Goal: Transaction & Acquisition: Purchase product/service

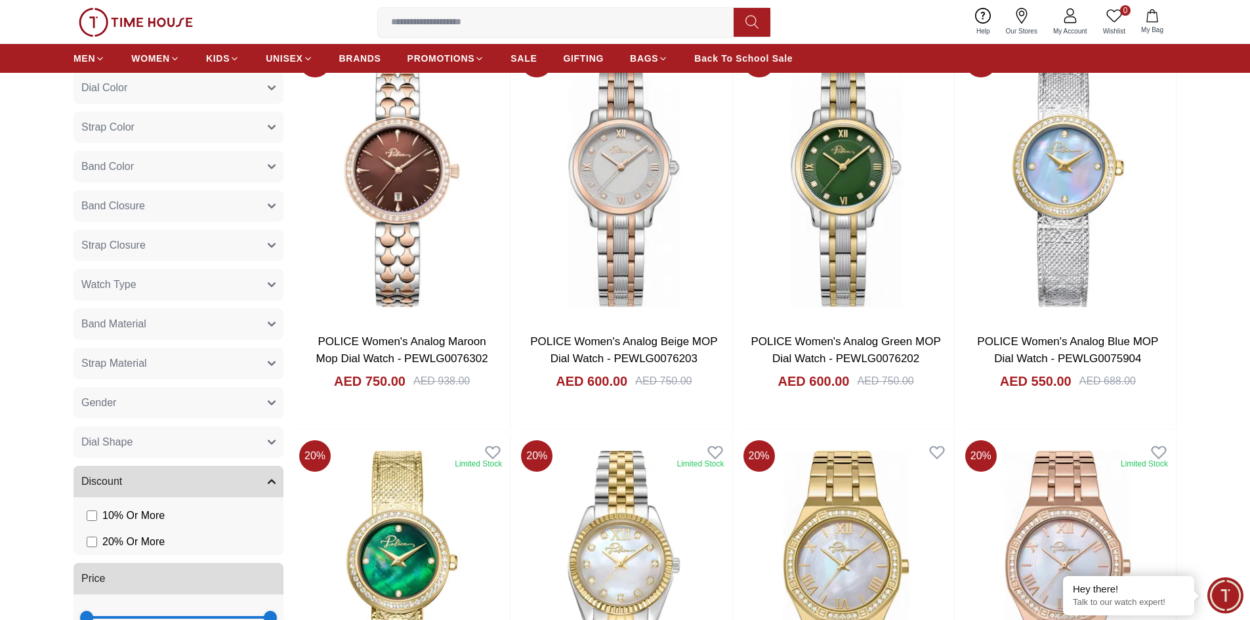
scroll to position [853, 0]
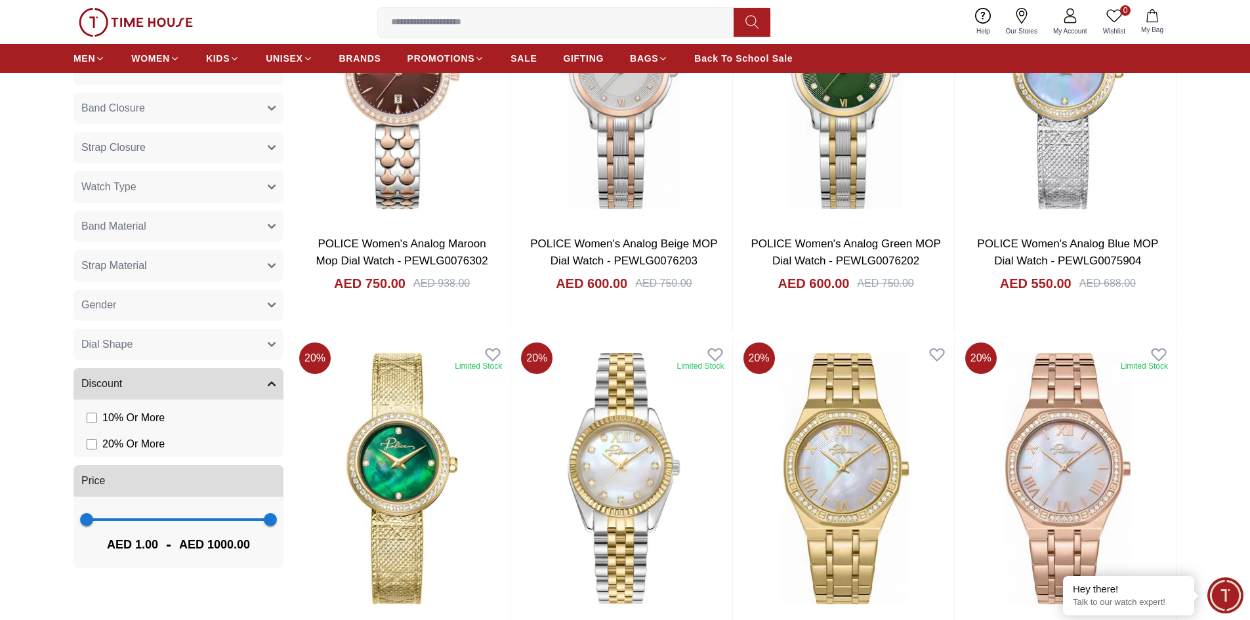
click at [198, 305] on button "Gender" at bounding box center [179, 305] width 210 height 32
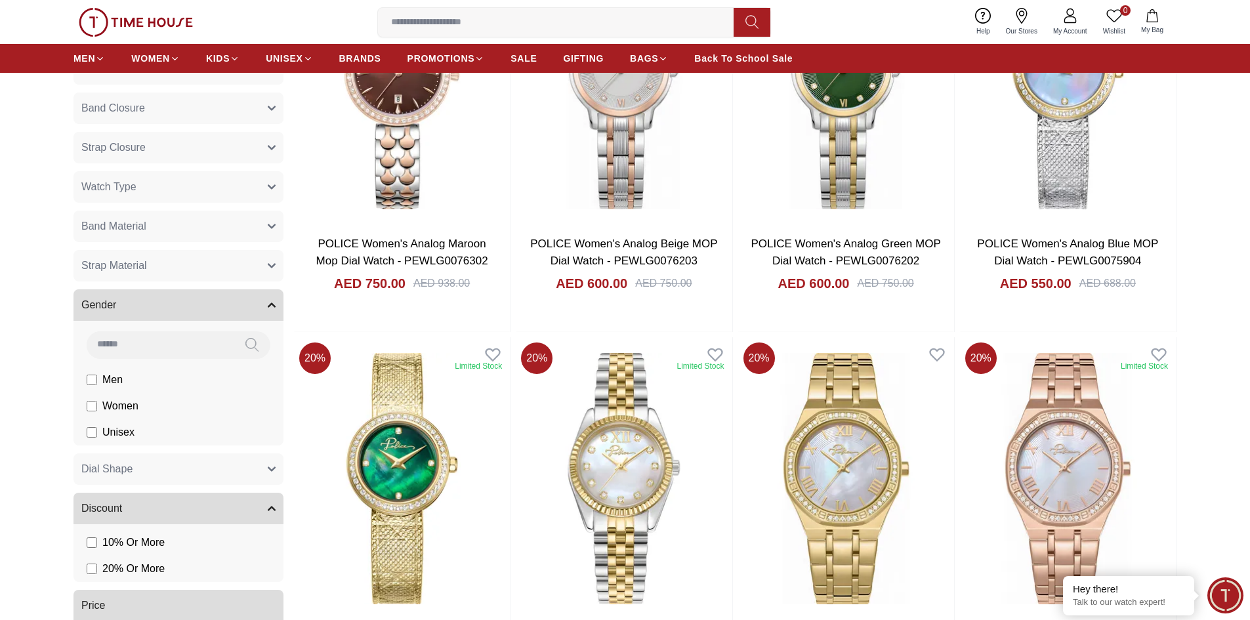
click at [0, 0] on label "Men" at bounding box center [0, 0] width 0 height 0
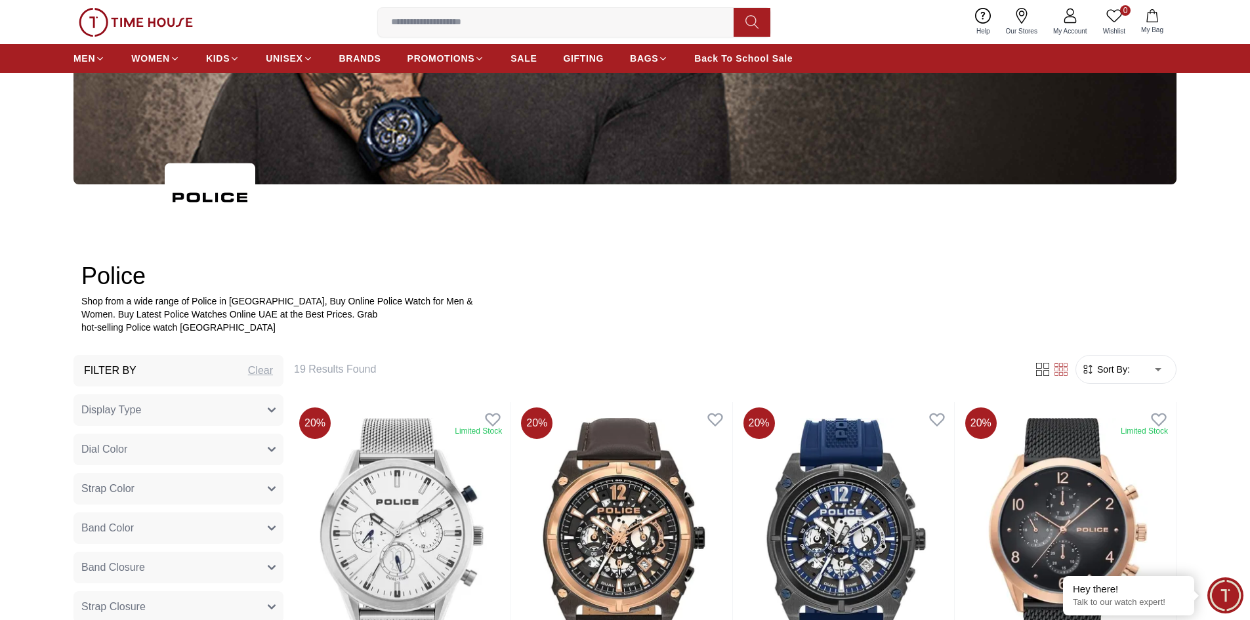
scroll to position [722, 0]
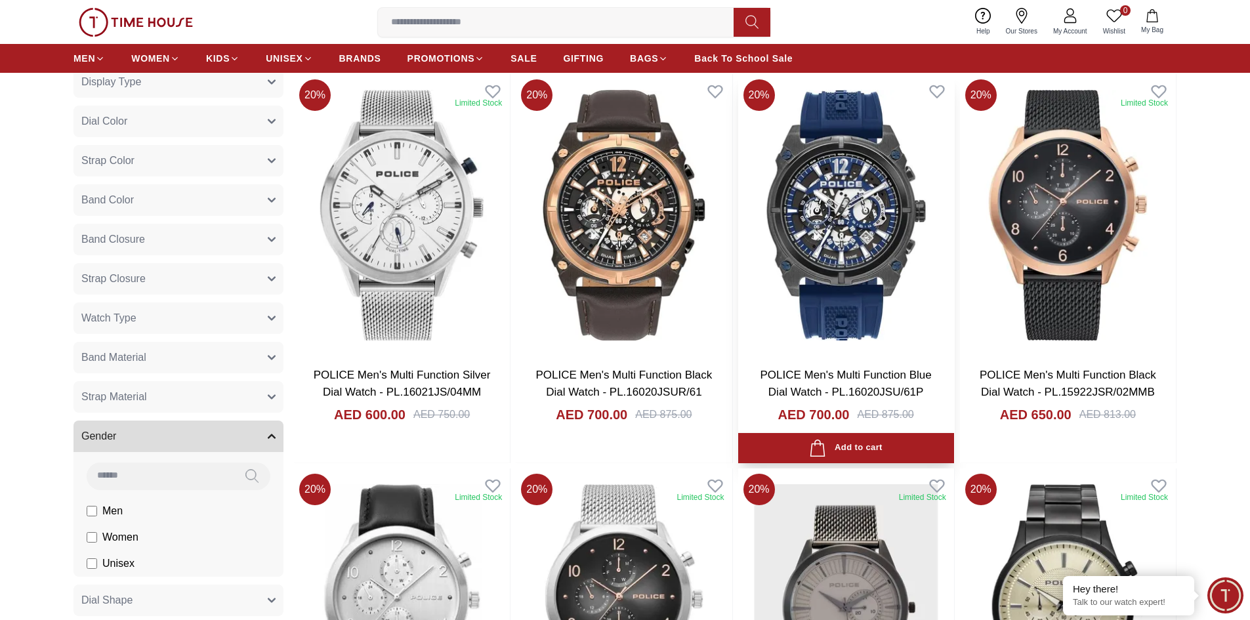
click at [864, 238] on img at bounding box center [846, 215] width 216 height 282
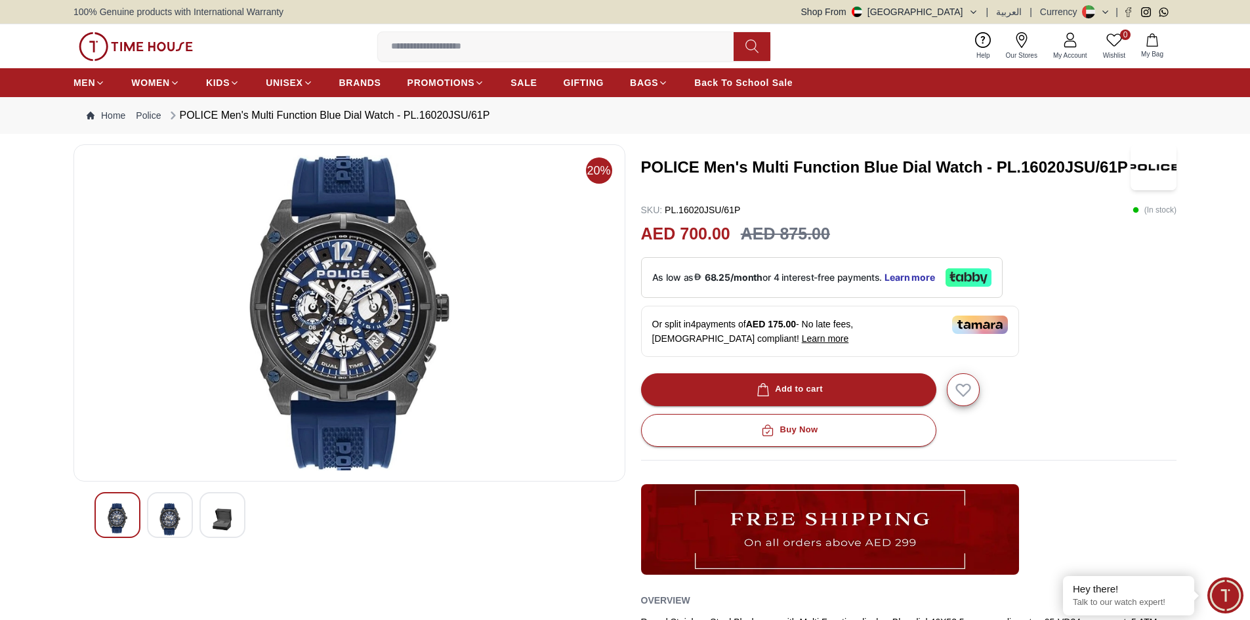
click at [167, 518] on img at bounding box center [170, 519] width 24 height 32
click at [179, 515] on img at bounding box center [170, 519] width 24 height 32
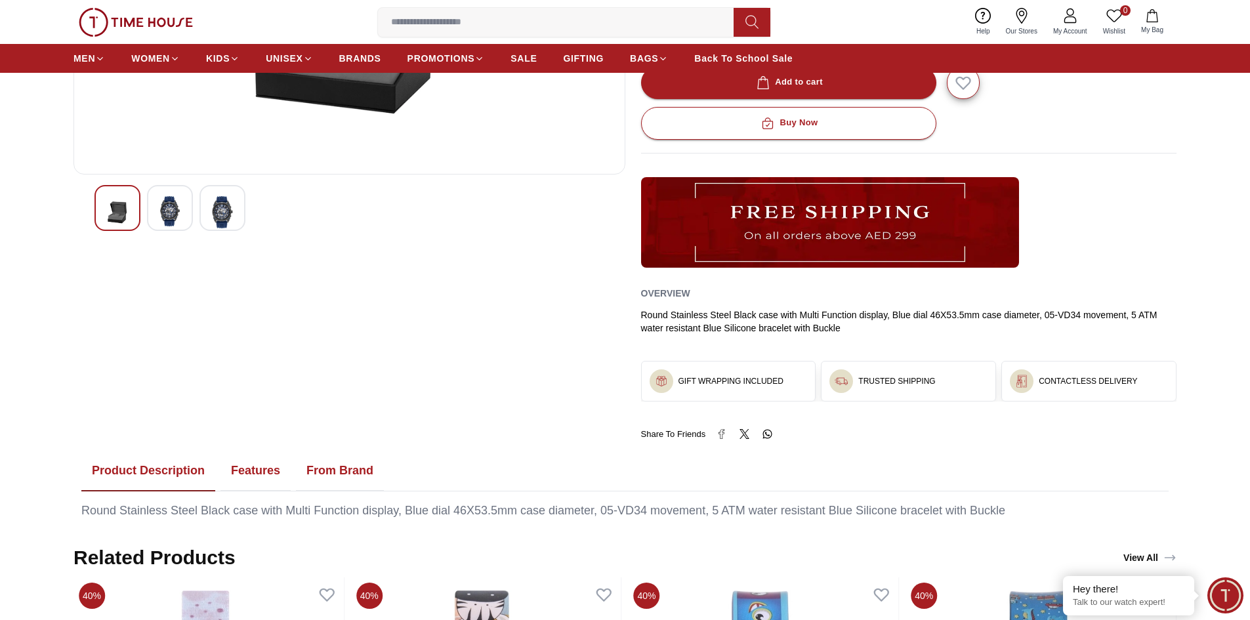
scroll to position [394, 0]
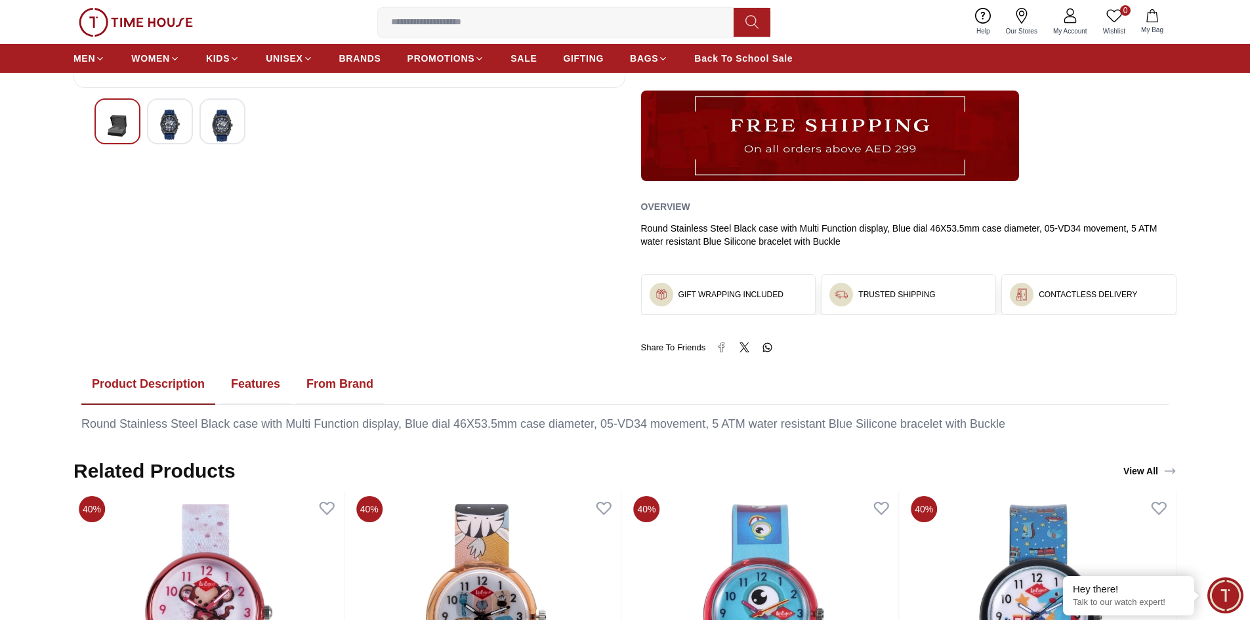
click at [236, 396] on button "Features" at bounding box center [256, 384] width 70 height 41
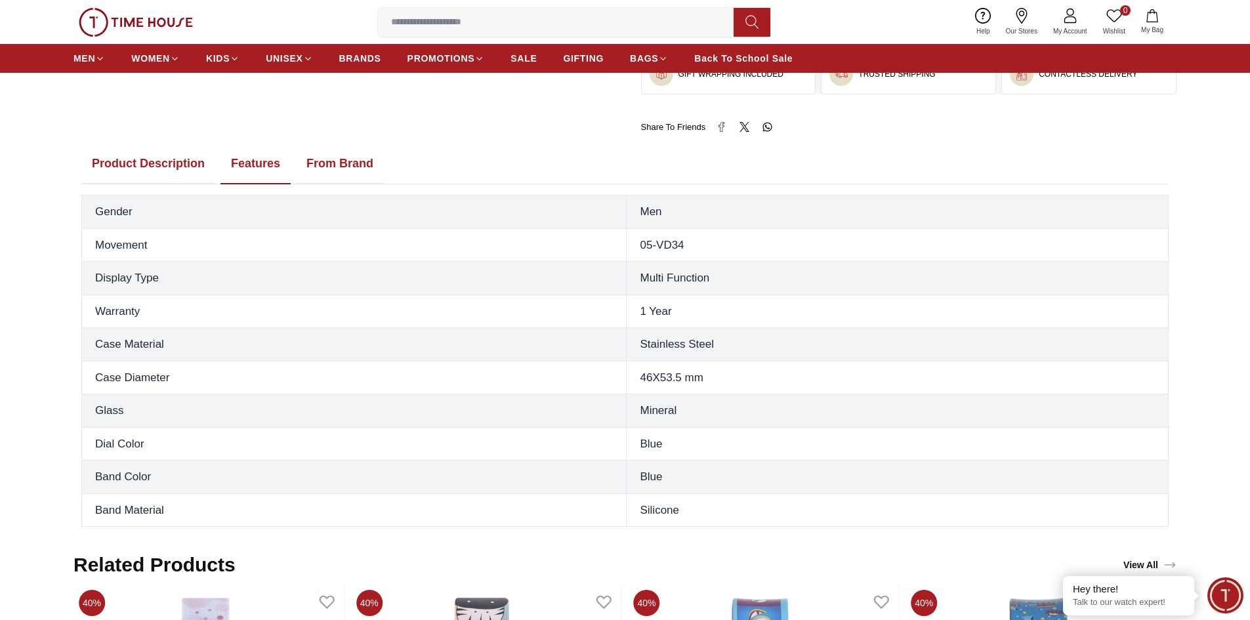
scroll to position [591, 0]
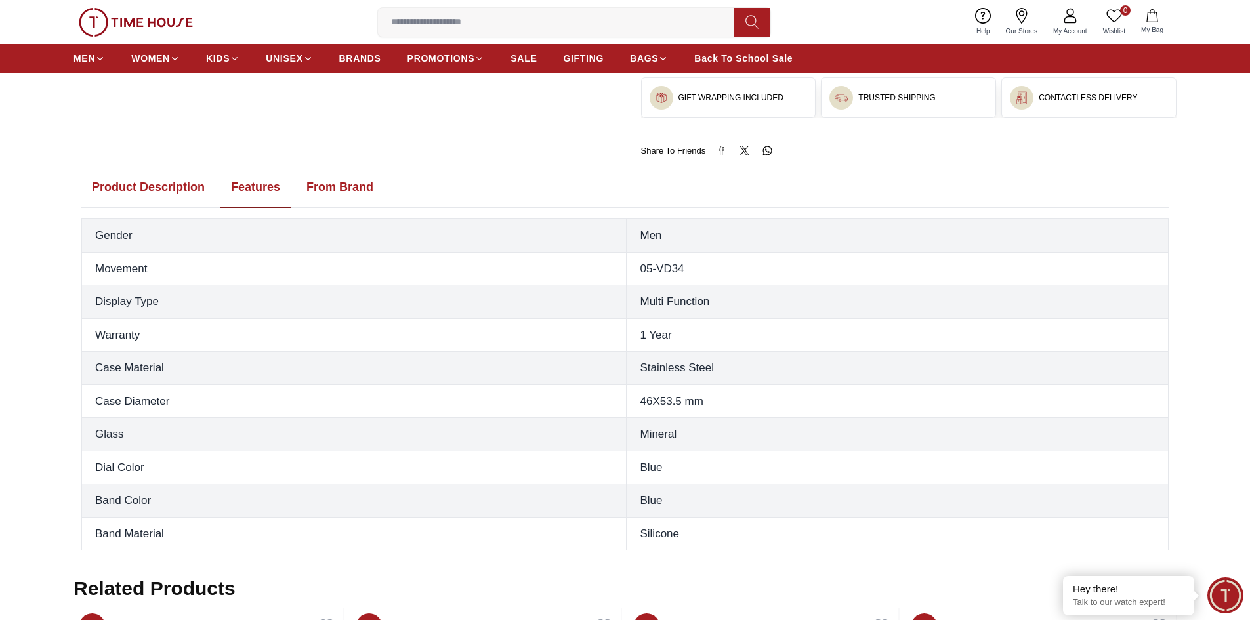
click at [339, 183] on button "From Brand" at bounding box center [340, 187] width 88 height 41
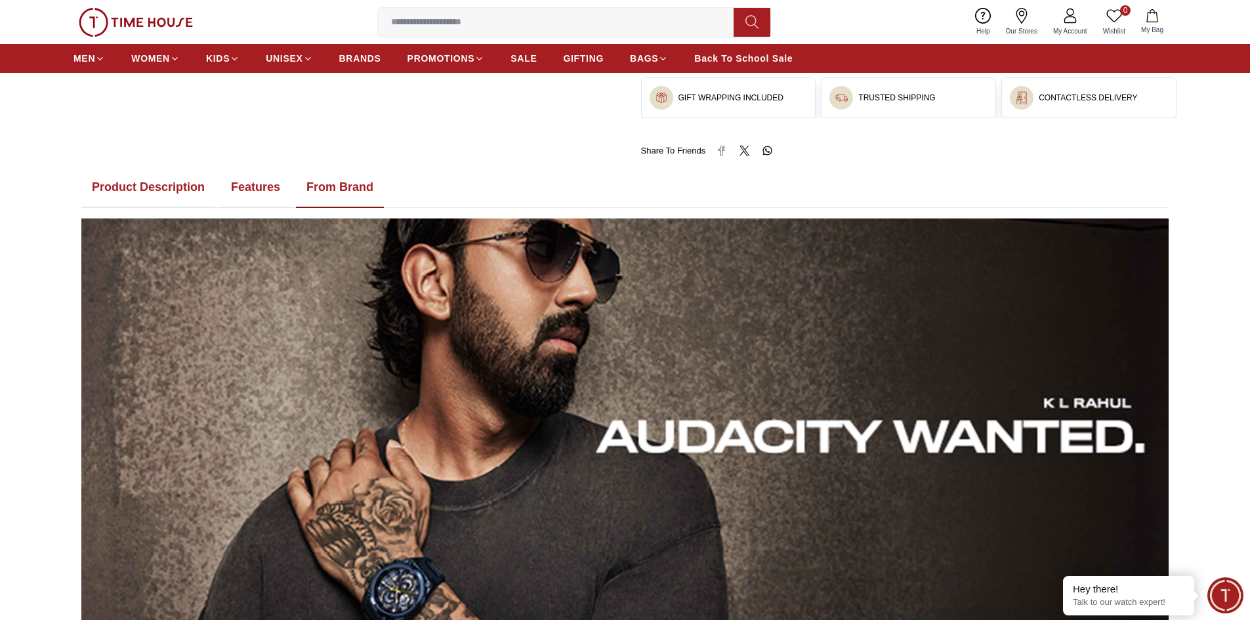
click at [266, 190] on button "Features" at bounding box center [256, 187] width 70 height 41
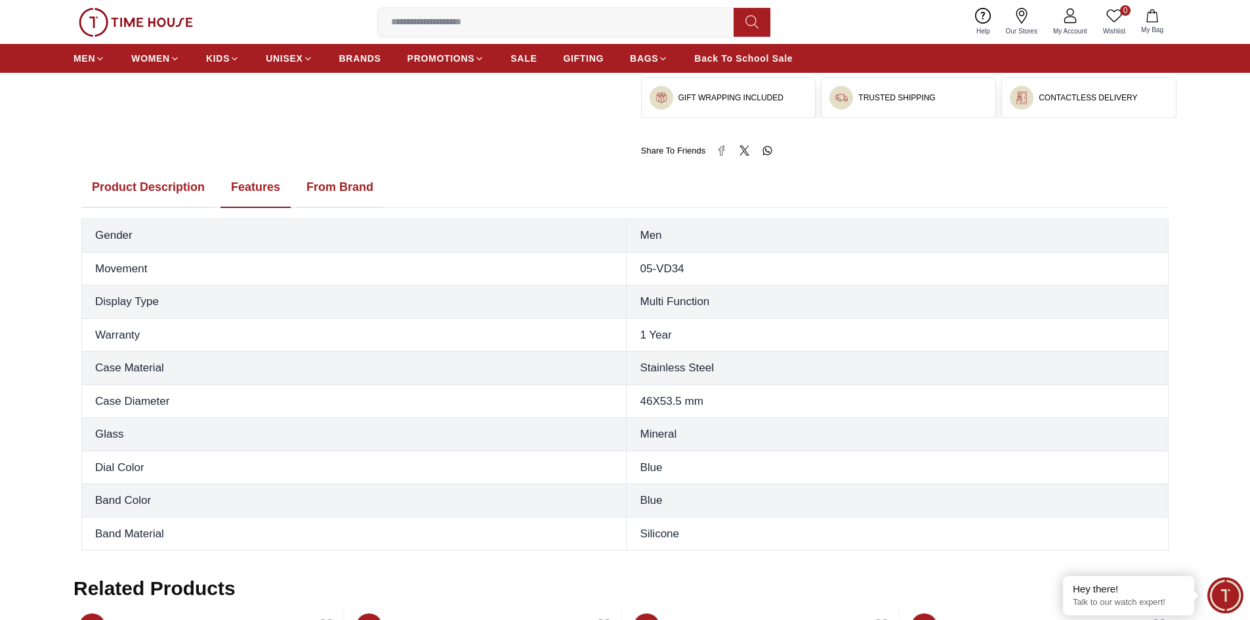
click at [195, 191] on button "Product Description" at bounding box center [148, 187] width 134 height 41
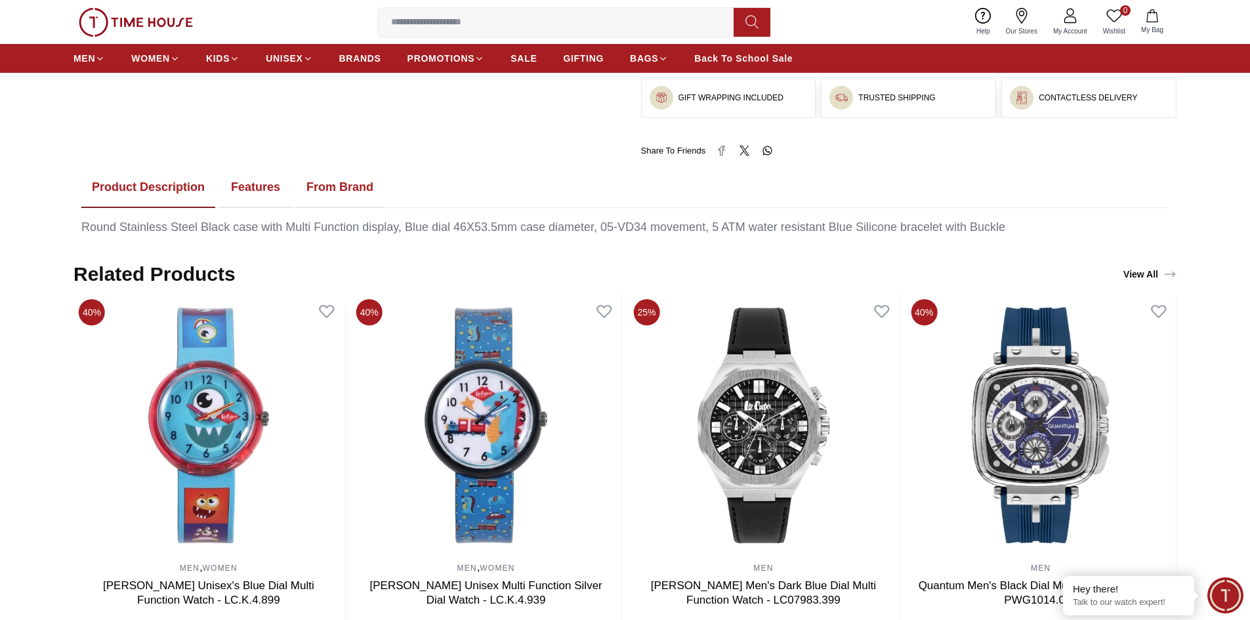
scroll to position [656, 0]
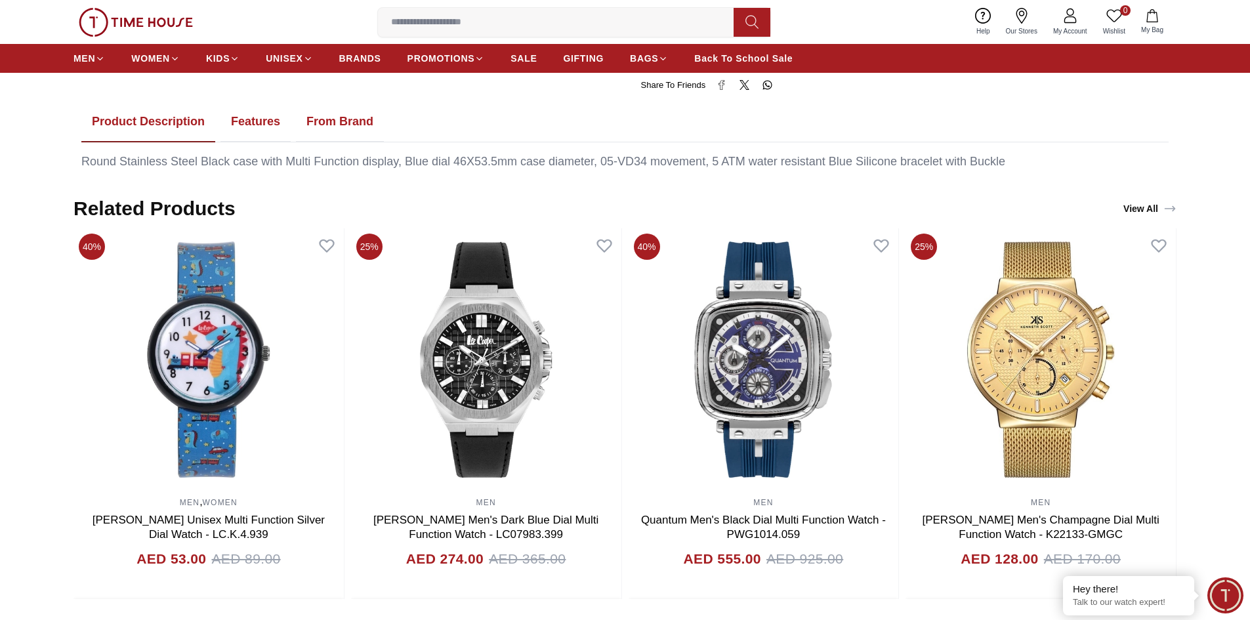
click at [257, 126] on button "Features" at bounding box center [256, 122] width 70 height 41
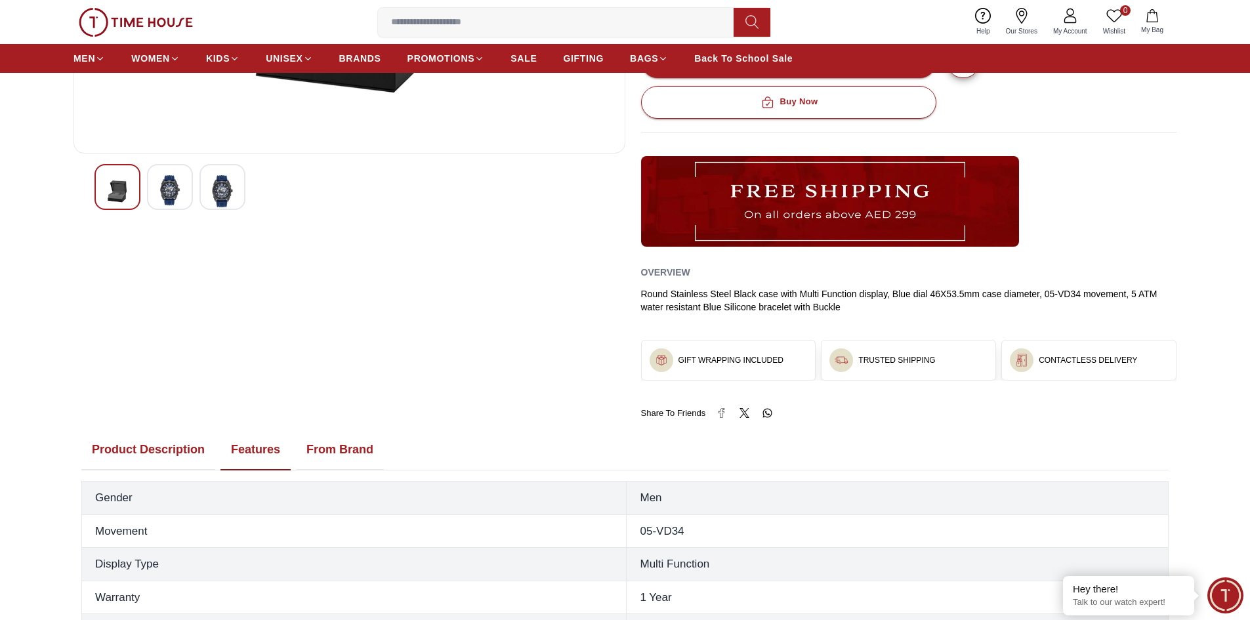
scroll to position [0, 0]
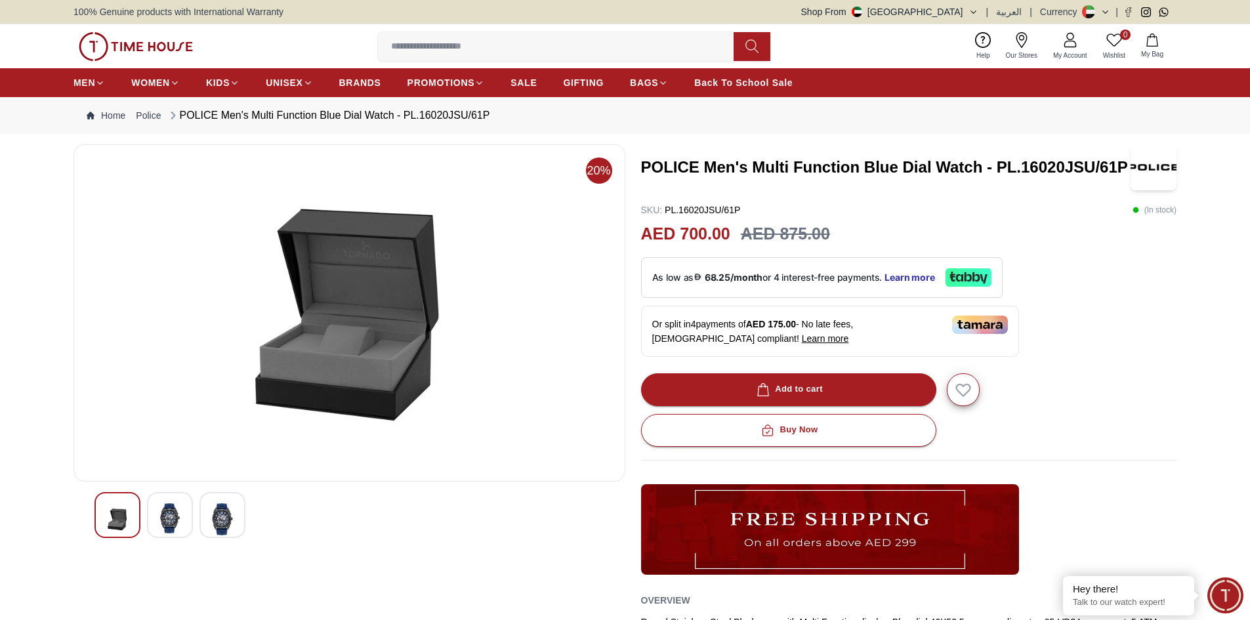
click at [214, 528] on img at bounding box center [223, 519] width 24 height 32
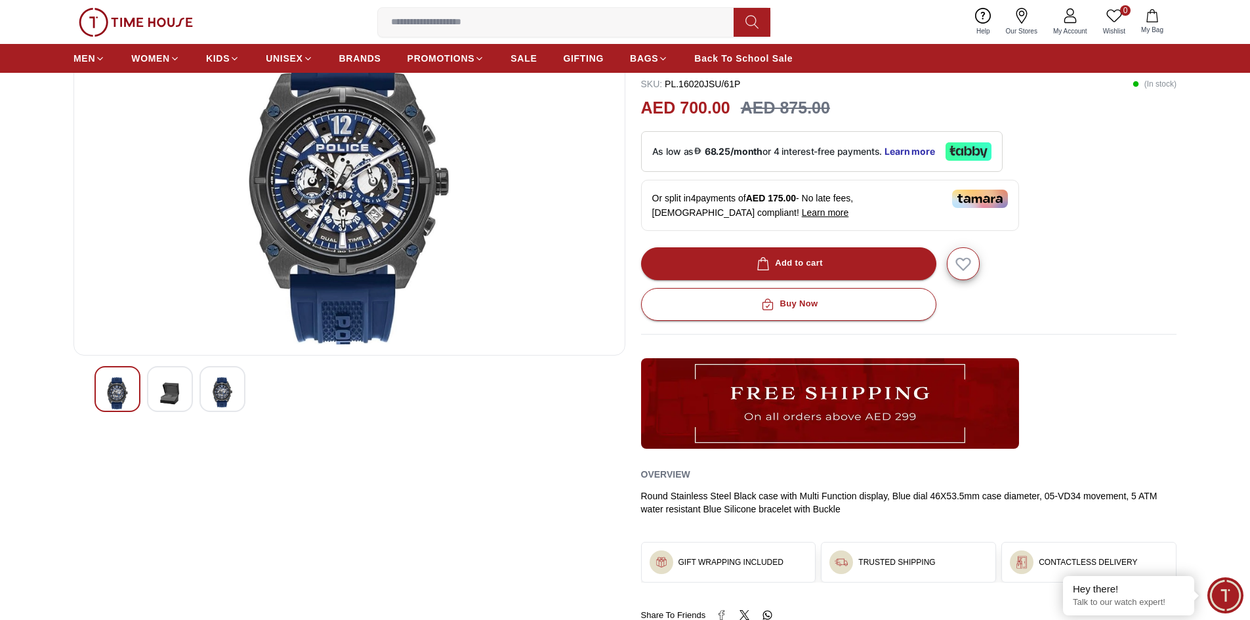
scroll to position [131, 0]
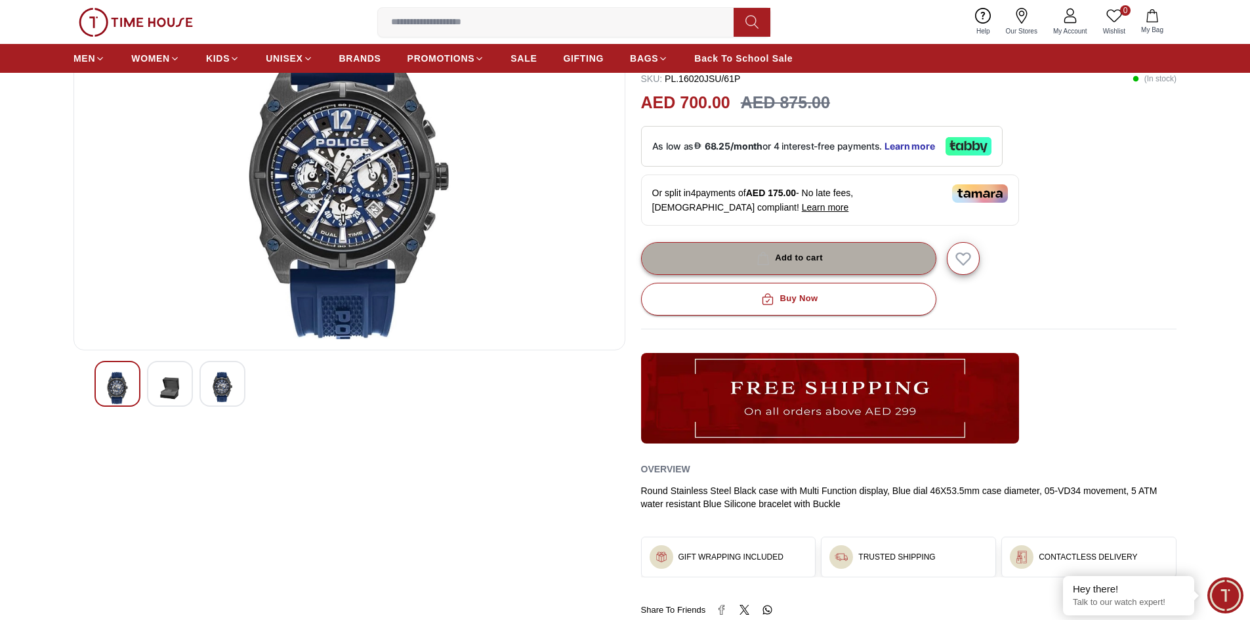
click at [867, 260] on button "Add to cart" at bounding box center [788, 258] width 295 height 33
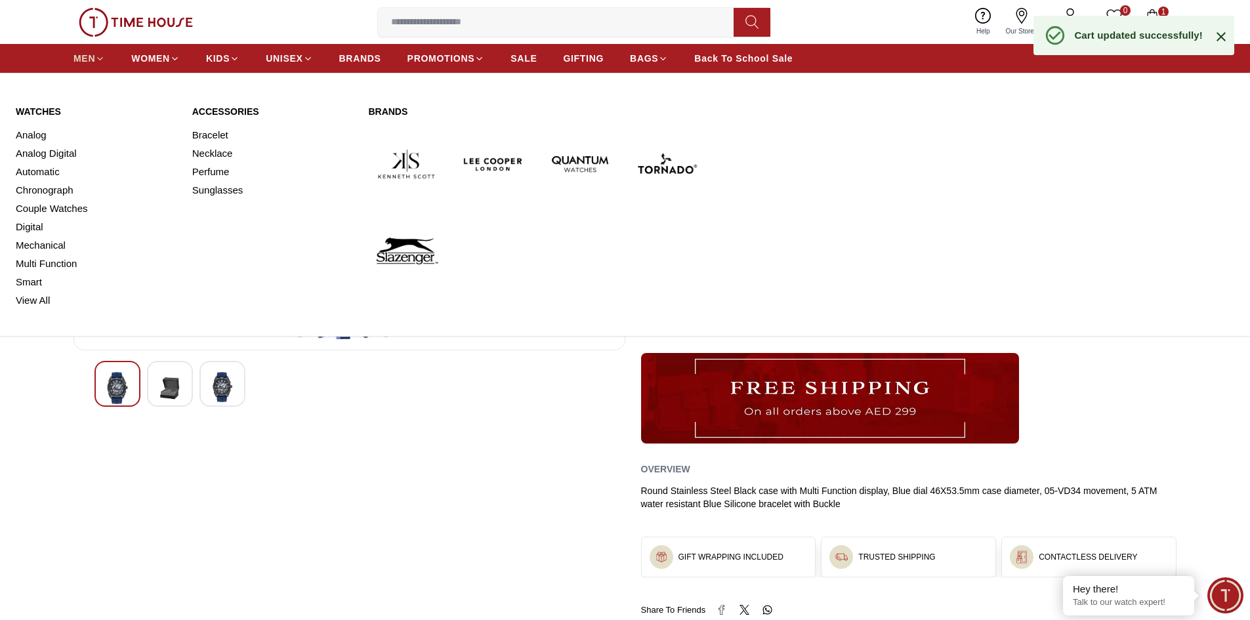
click at [101, 62] on icon at bounding box center [100, 59] width 10 height 10
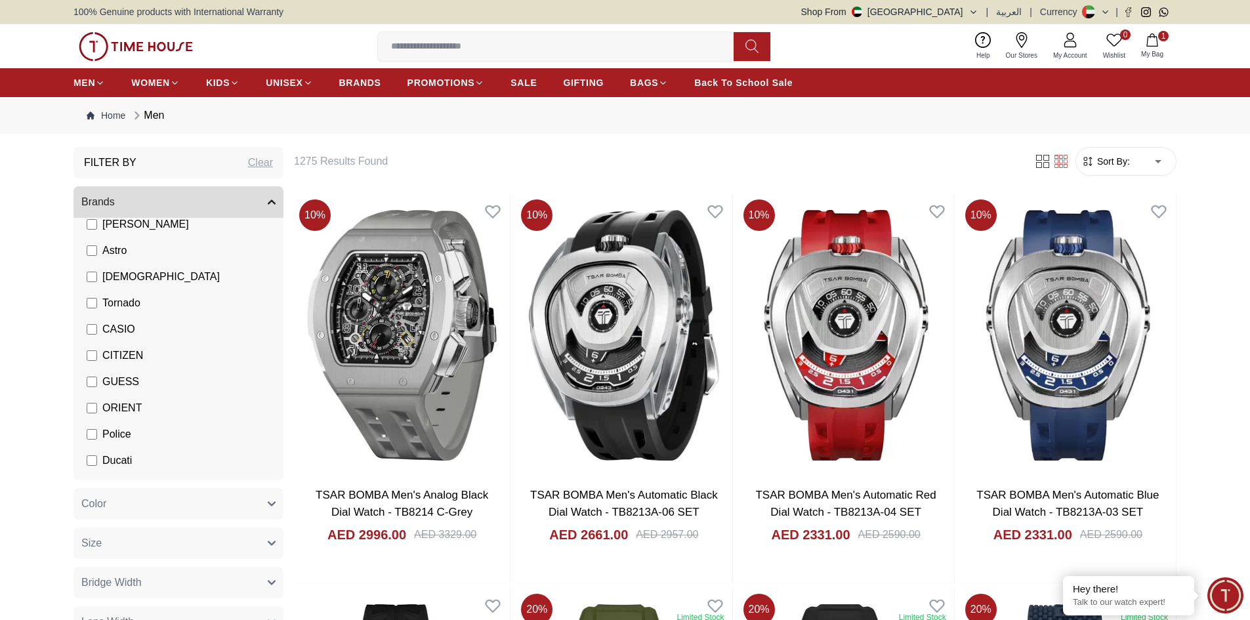
scroll to position [197, 0]
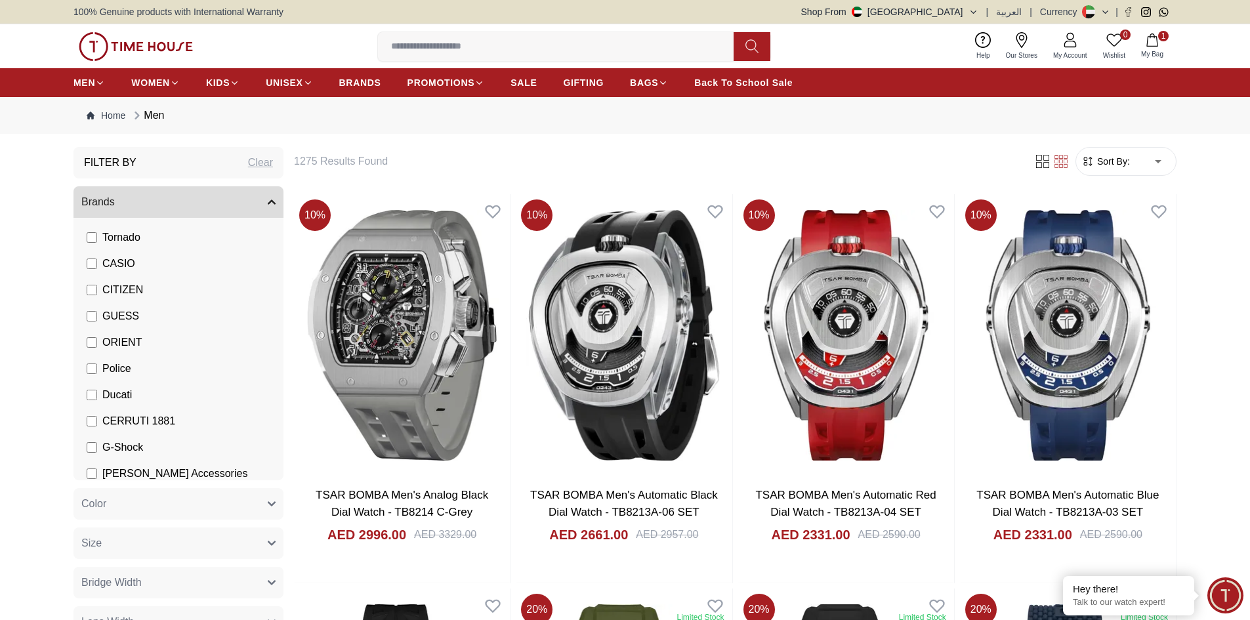
click at [120, 310] on span "GUESS" at bounding box center [120, 316] width 37 height 16
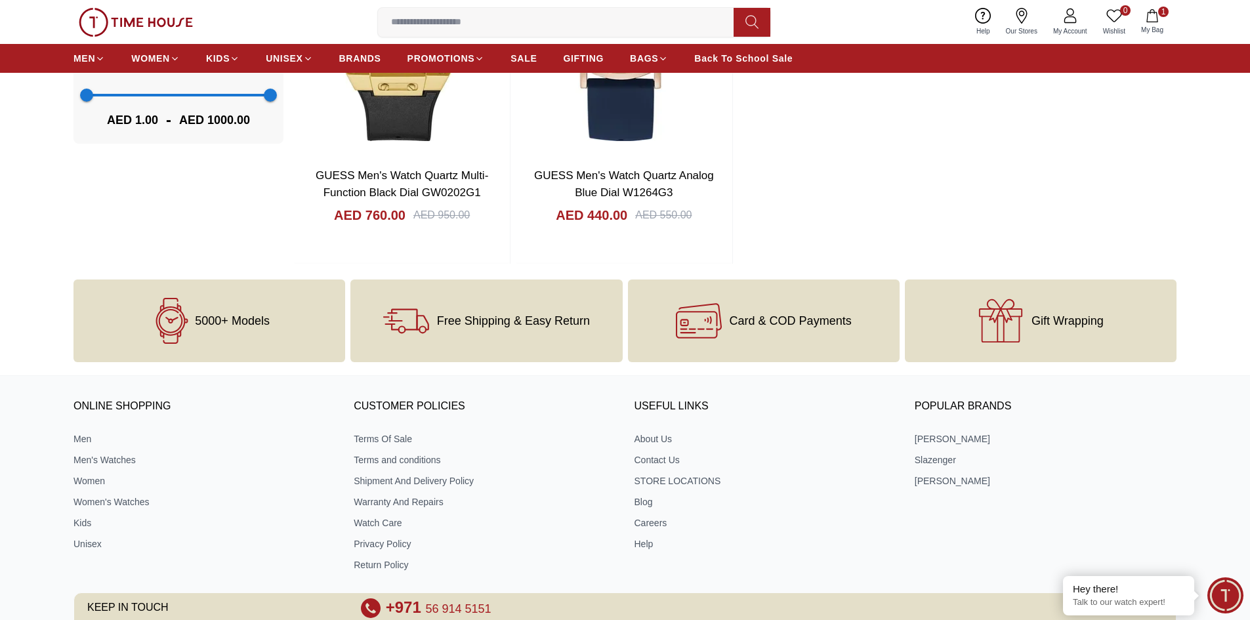
scroll to position [1050, 0]
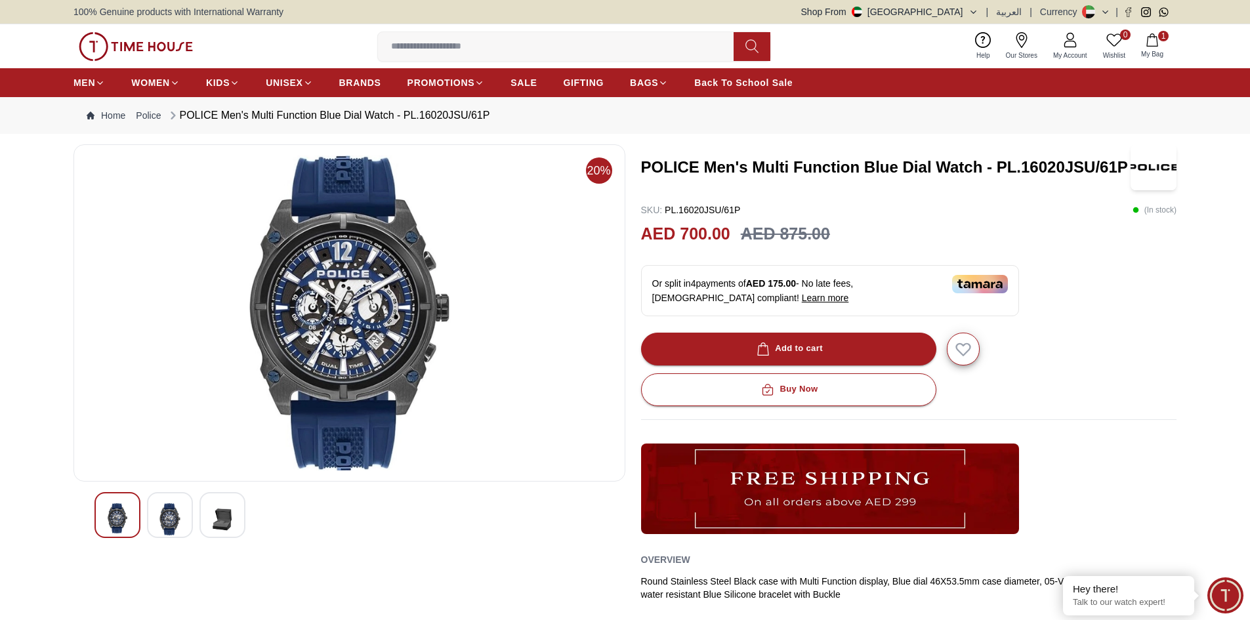
scroll to position [131, 0]
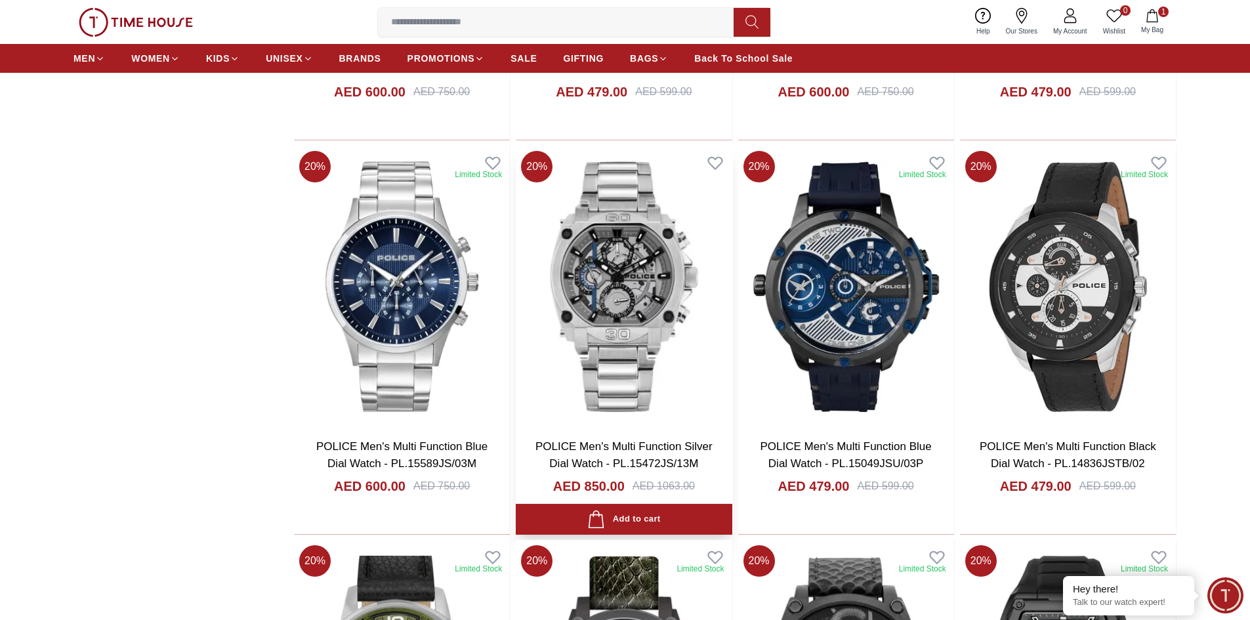
scroll to position [1444, 0]
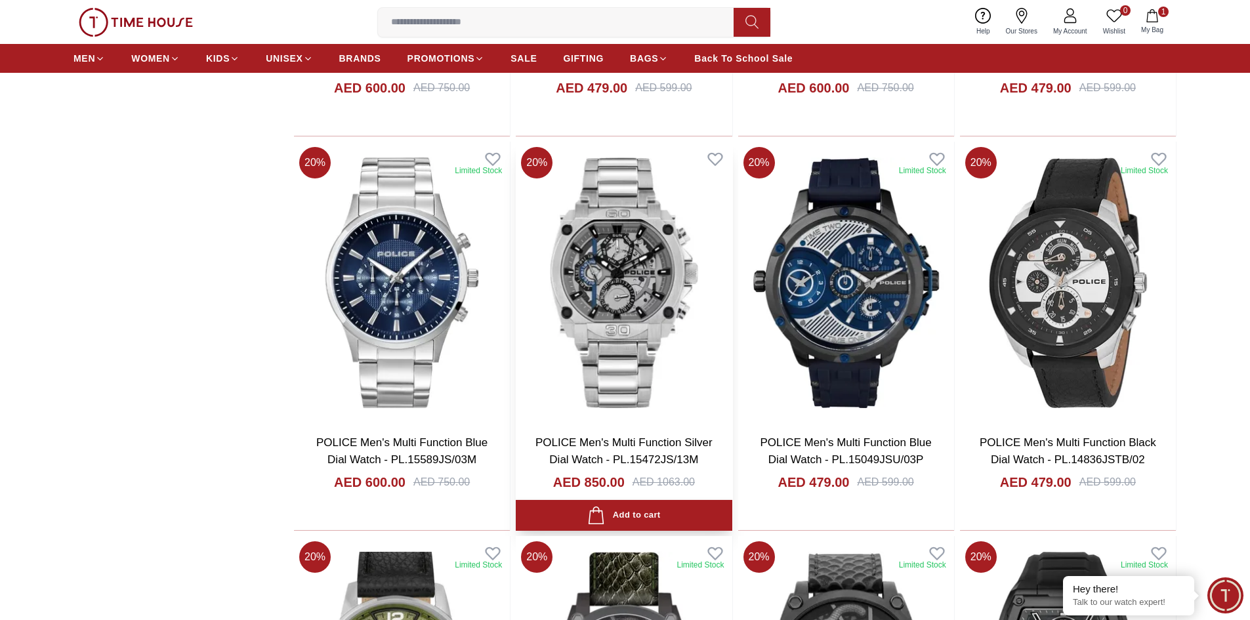
click at [667, 302] on img at bounding box center [624, 283] width 216 height 282
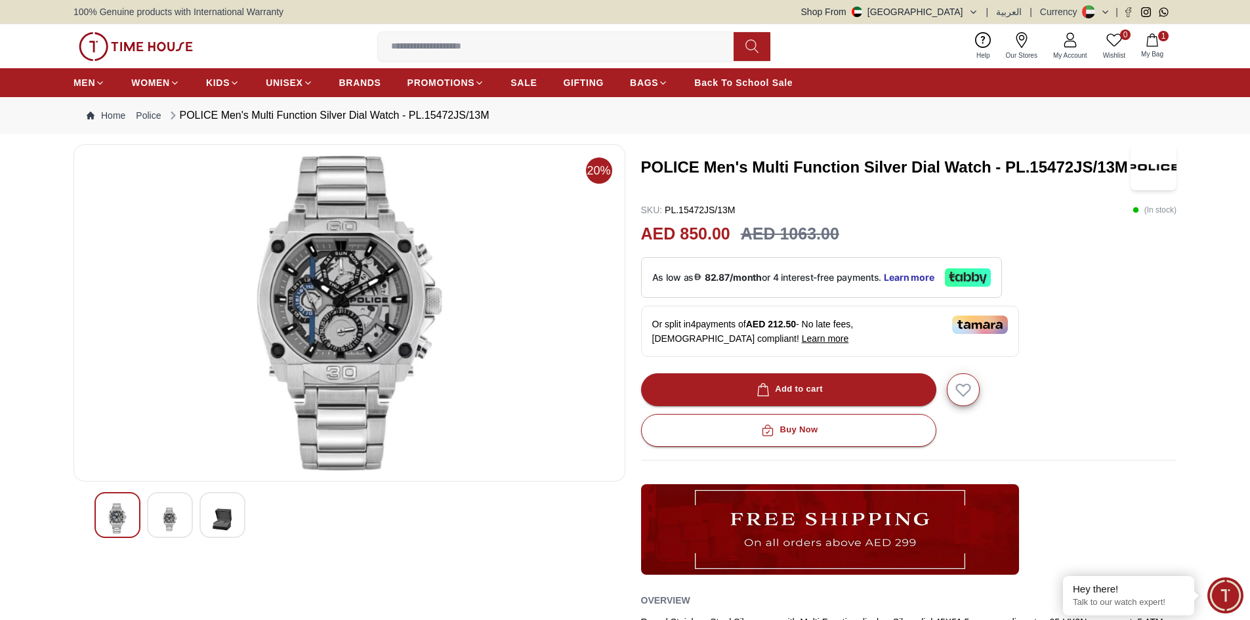
click at [171, 526] on img at bounding box center [170, 519] width 24 height 32
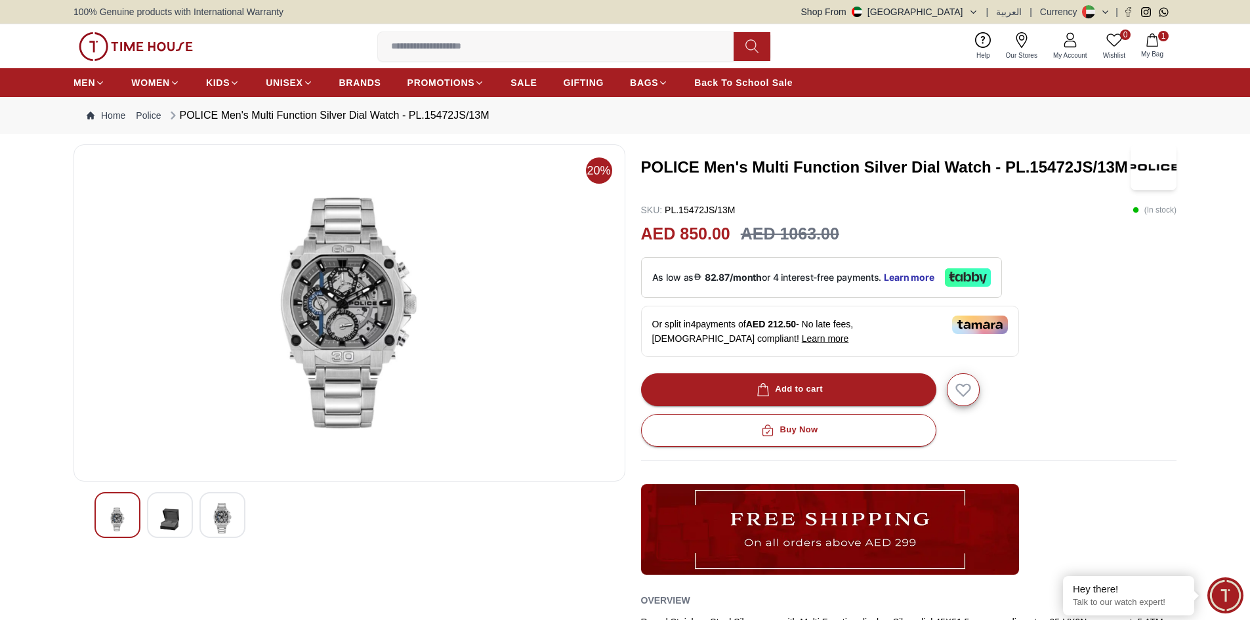
click at [244, 518] on div at bounding box center [223, 515] width 46 height 46
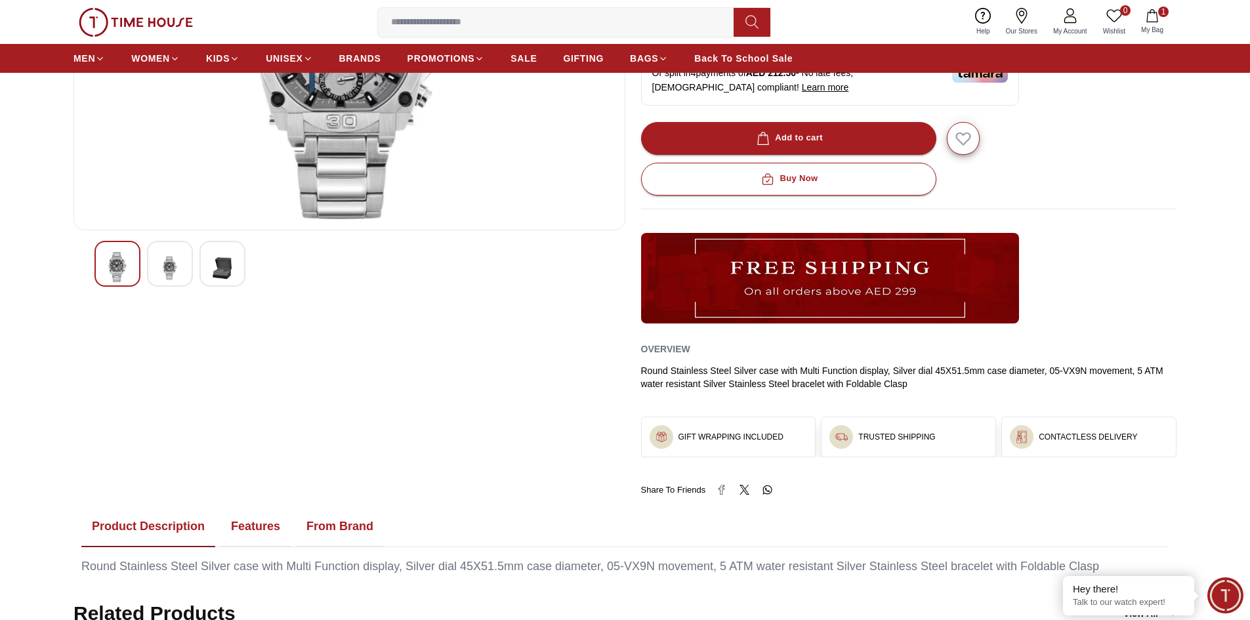
scroll to position [394, 0]
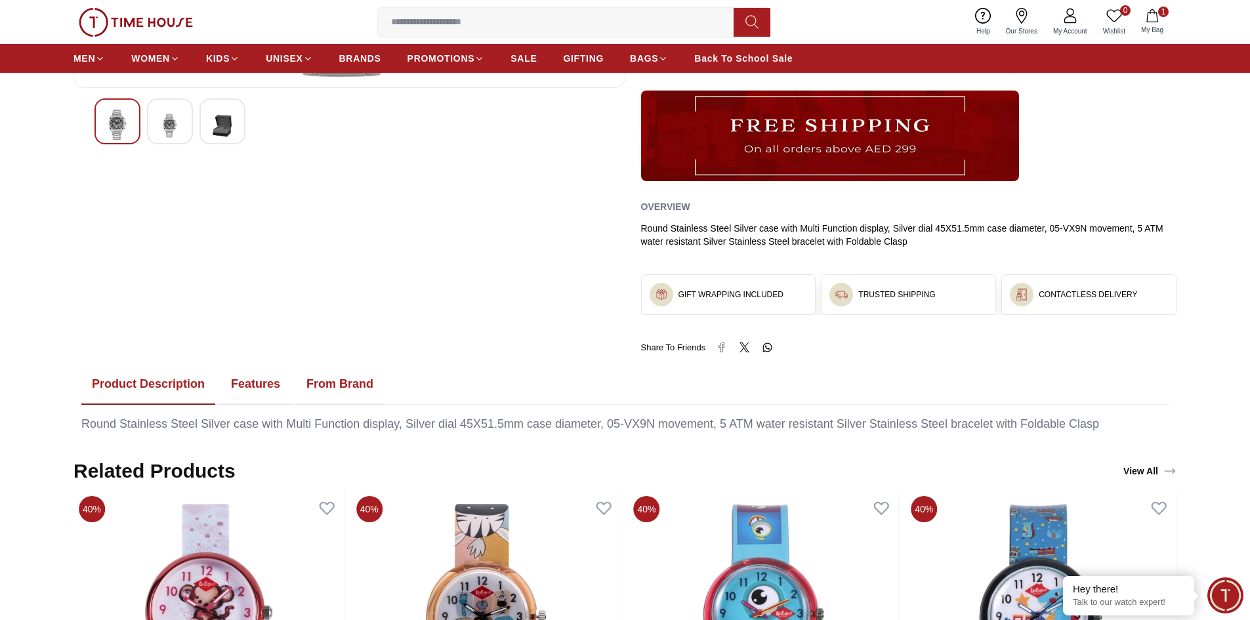
click at [227, 388] on button "Features" at bounding box center [256, 384] width 70 height 41
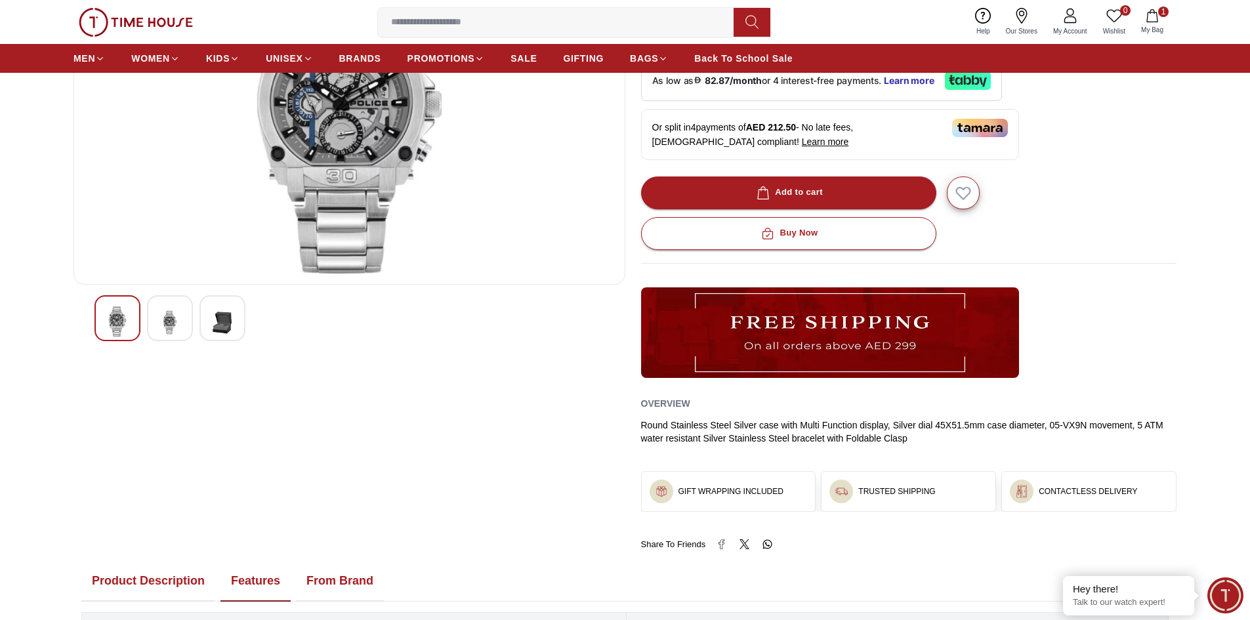
scroll to position [0, 0]
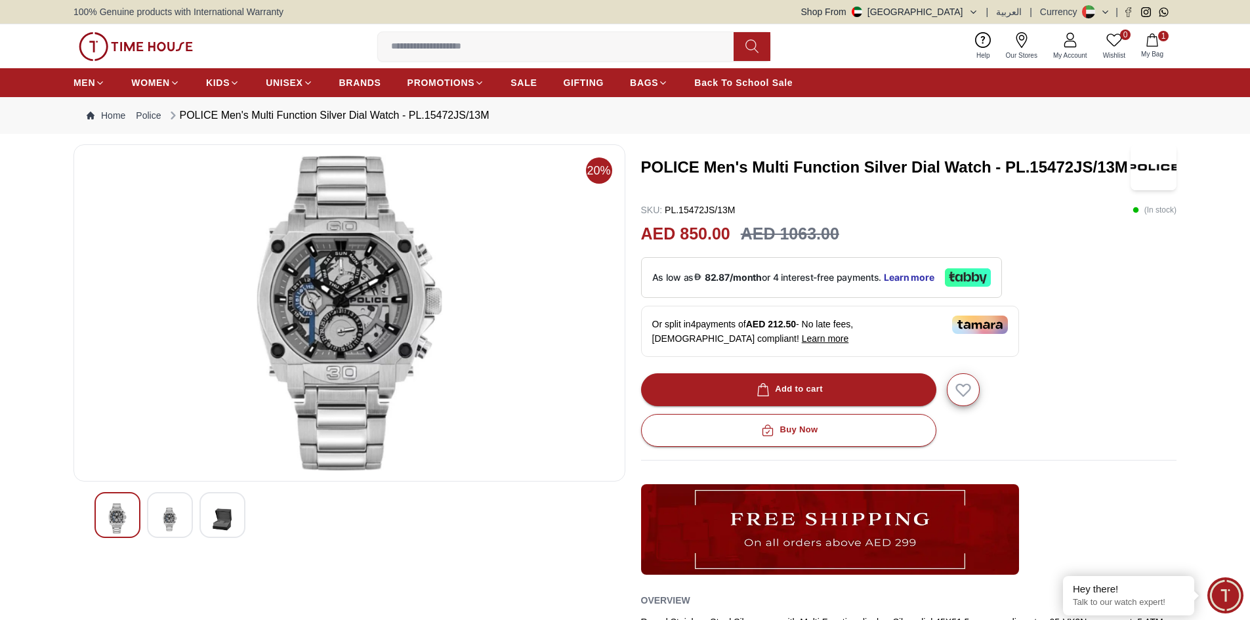
click at [790, 166] on h3 "POLICE Men's Multi Function Silver Dial Watch - PL.15472JS/13M" at bounding box center [886, 167] width 490 height 21
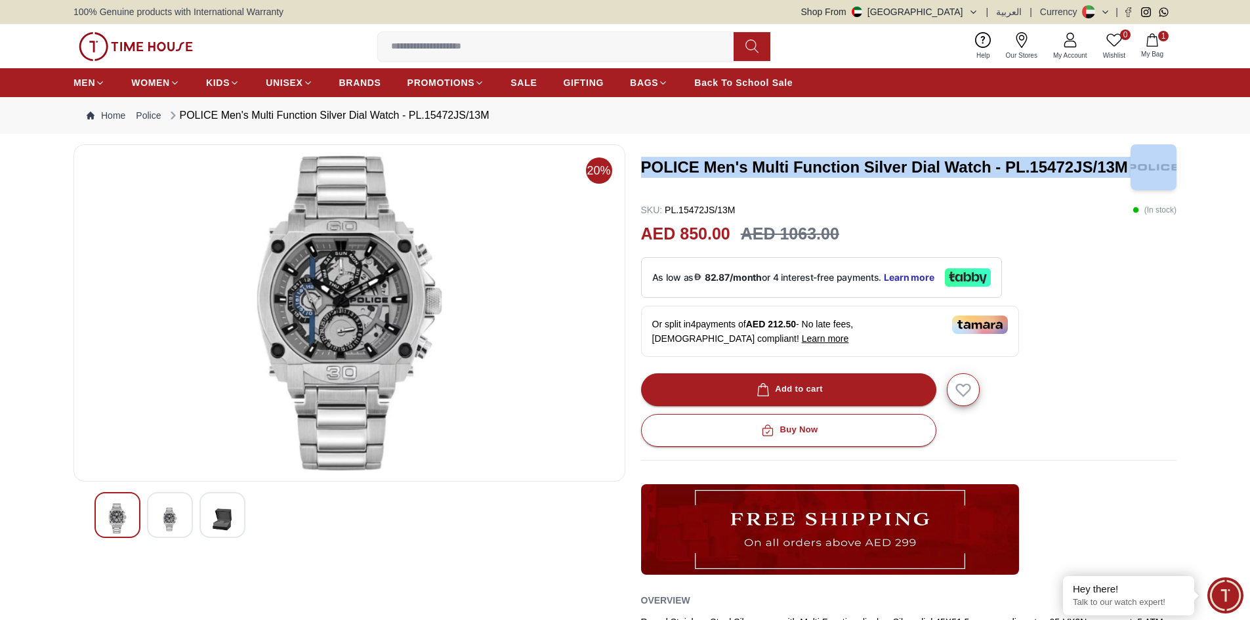
click at [790, 166] on h3 "POLICE Men's Multi Function Silver Dial Watch - PL.15472JS/13M" at bounding box center [886, 167] width 490 height 21
copy h3 "POLICE Men's Multi Function Silver Dial Watch - PL.15472JS/13M"
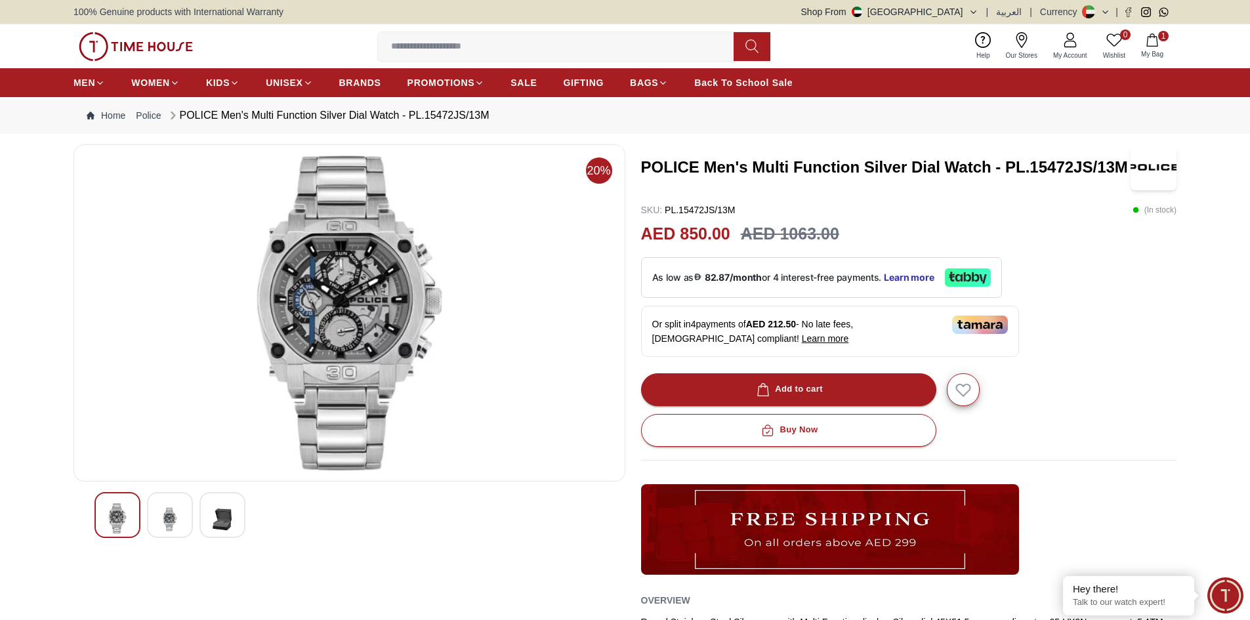
click at [511, 50] on input at bounding box center [561, 46] width 366 height 26
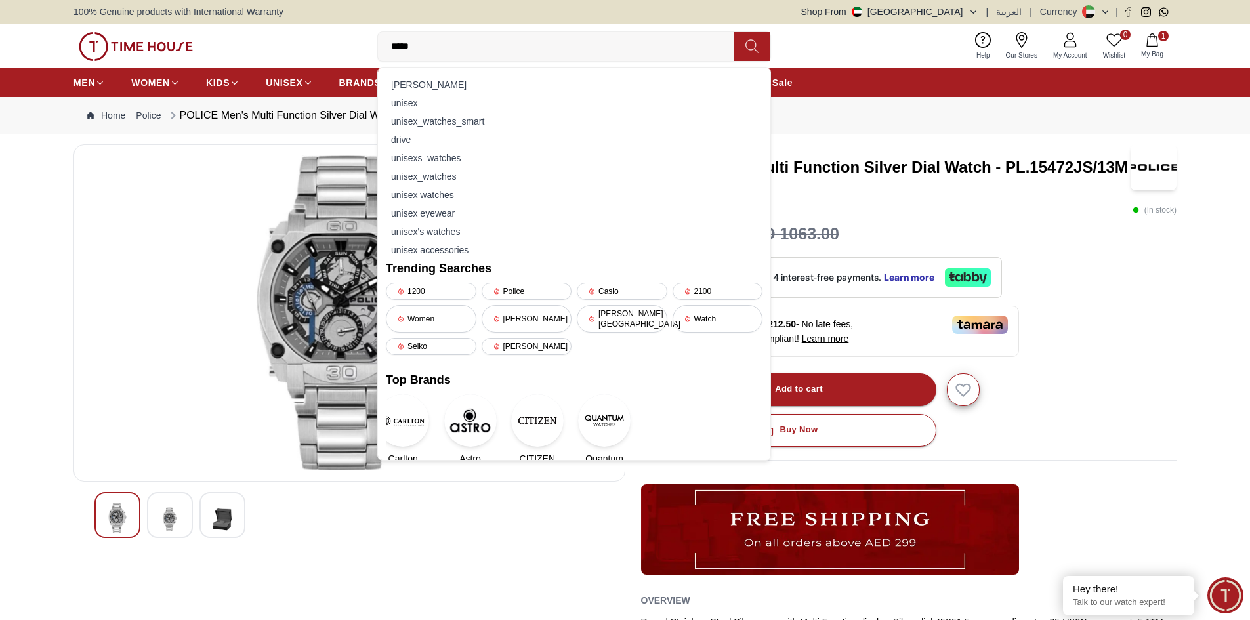
type input "******"
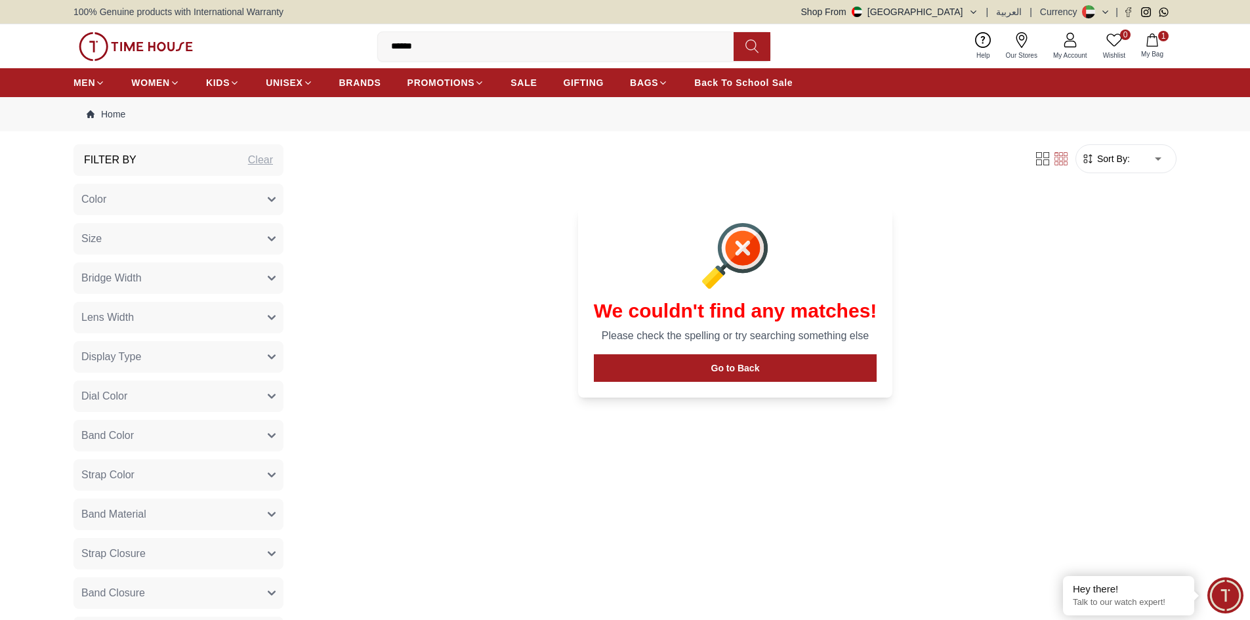
click at [435, 29] on div "0 Wishlist 1 My Bag ****** Trending Searches 1200 Police Casio 2100 Women [PERS…" at bounding box center [625, 46] width 1103 height 44
click at [431, 43] on input "******" at bounding box center [561, 46] width 366 height 26
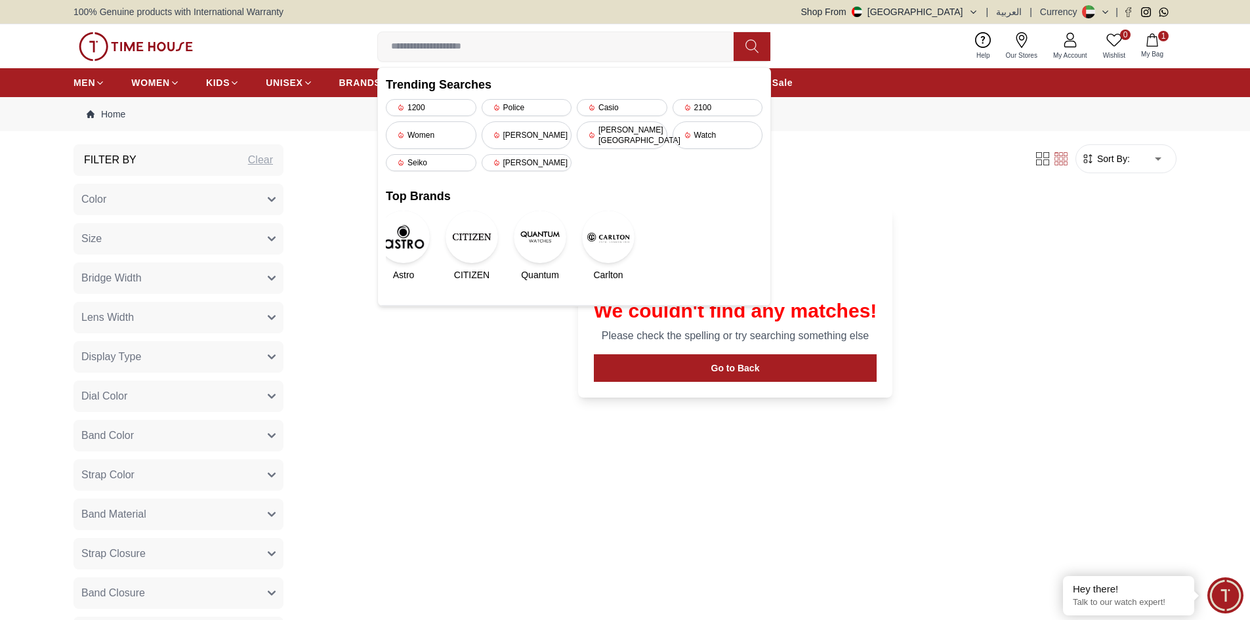
click at [874, 273] on div at bounding box center [736, 256] width 284 height 66
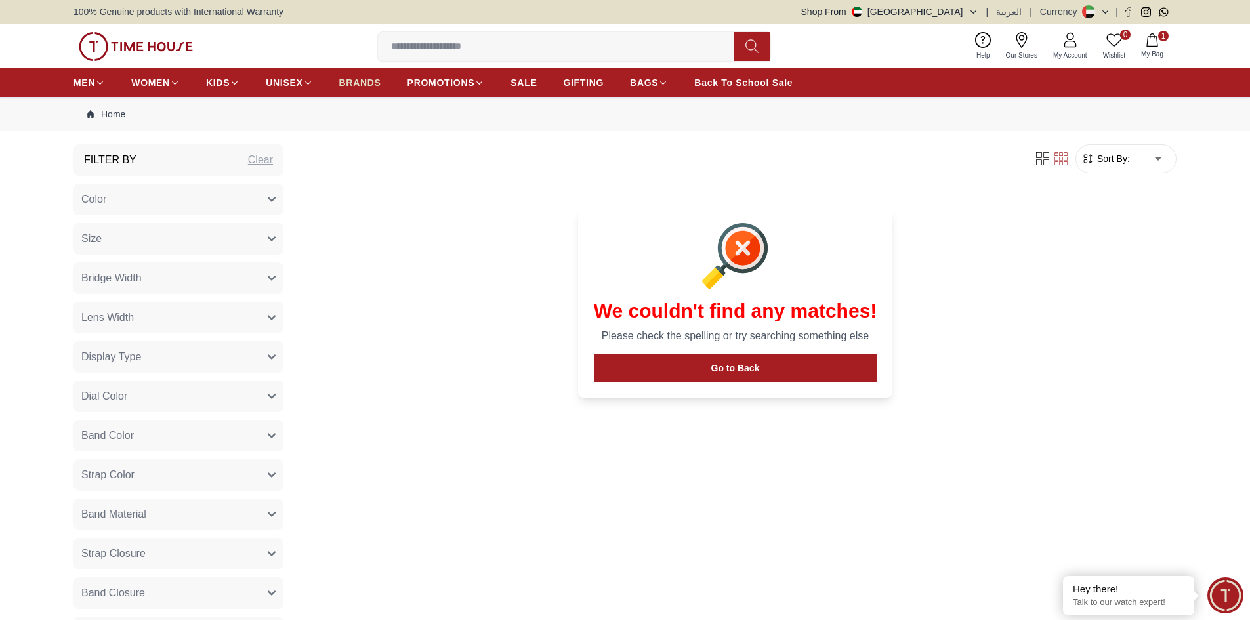
click at [360, 83] on span "BRANDS" at bounding box center [360, 82] width 42 height 13
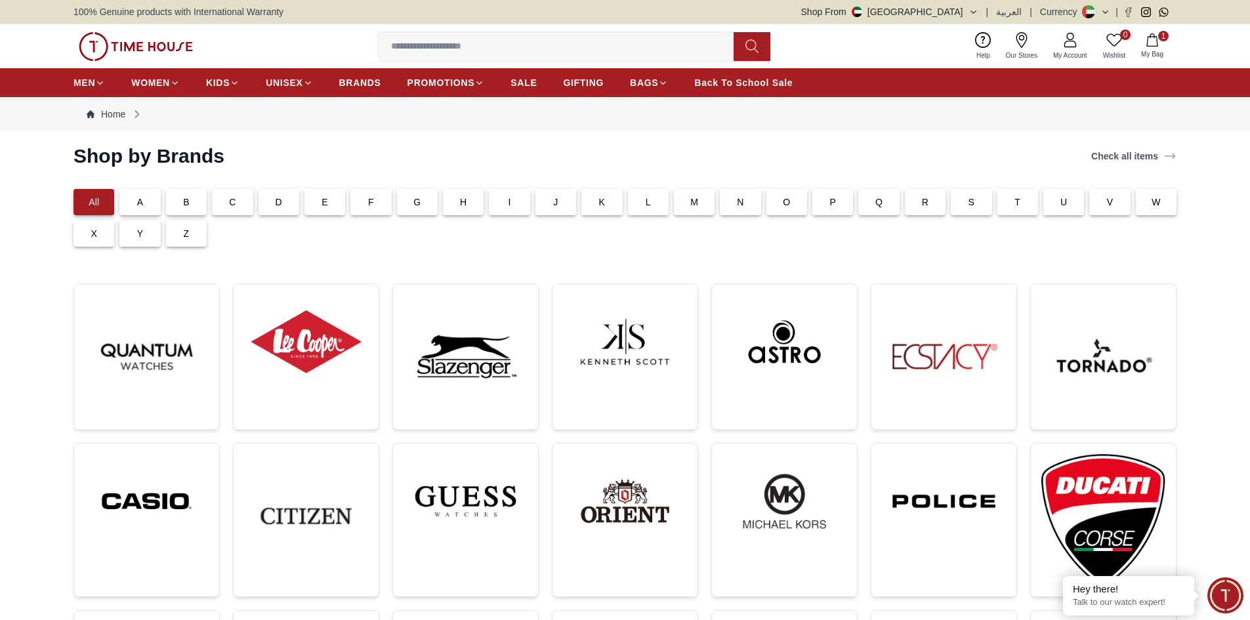
click at [273, 200] on div "D" at bounding box center [279, 202] width 41 height 26
